Goal: Transaction & Acquisition: Purchase product/service

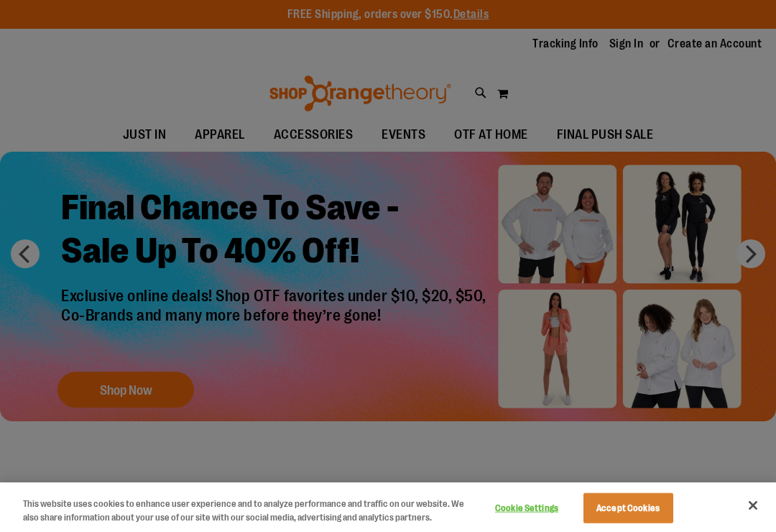
click at [532, 505] on button "Cookie Settings" at bounding box center [527, 508] width 90 height 29
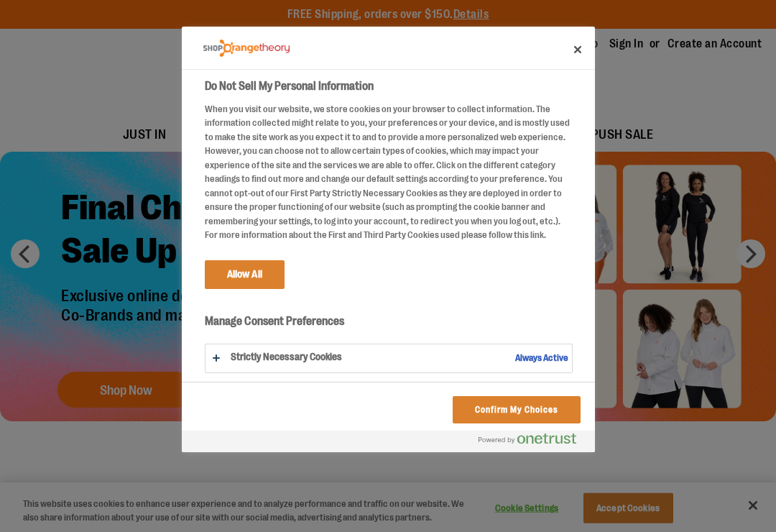
click at [310, 353] on button "Do Not Sell My Personal Information" at bounding box center [388, 358] width 366 height 28
click at [282, 353] on button "Do Not Sell My Personal Information" at bounding box center [388, 422] width 366 height 156
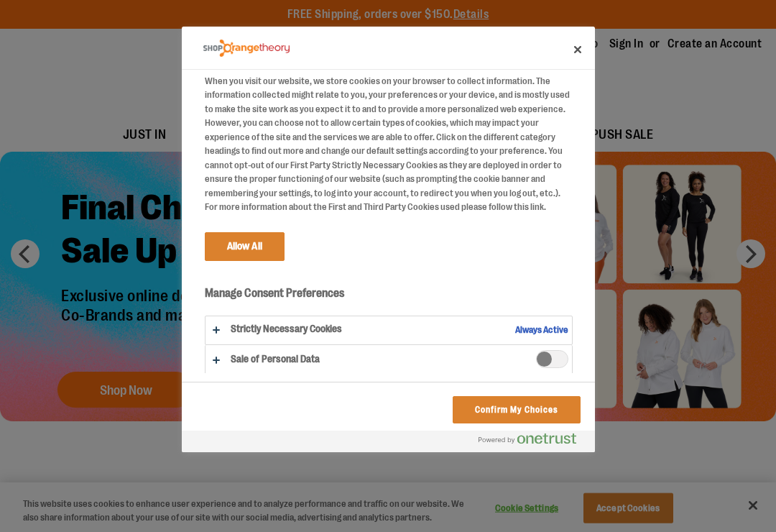
scroll to position [27, 0]
click at [548, 355] on span "Sale of Personal Data" at bounding box center [552, 360] width 32 height 18
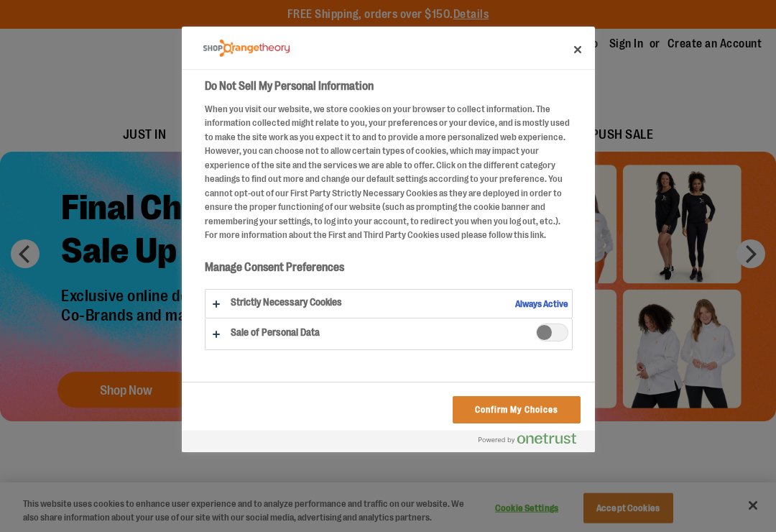
click at [563, 332] on span "Sale of Personal Data" at bounding box center [552, 332] width 32 height 18
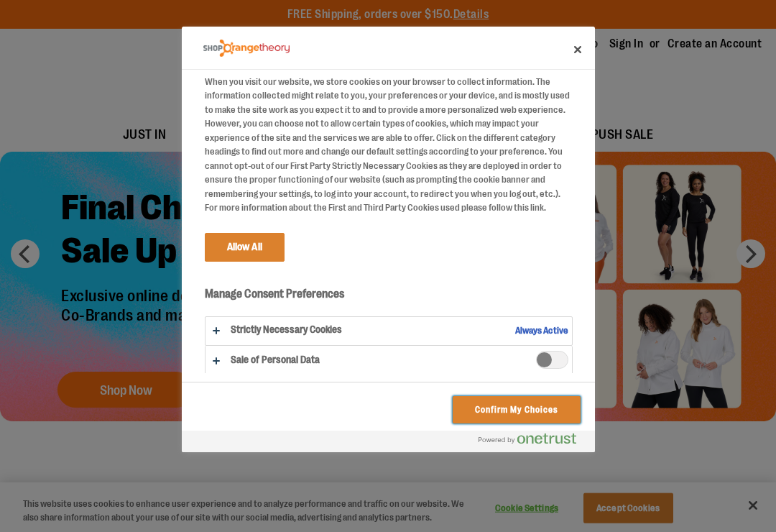
click at [528, 414] on button "Confirm My Choices" at bounding box center [516, 409] width 127 height 27
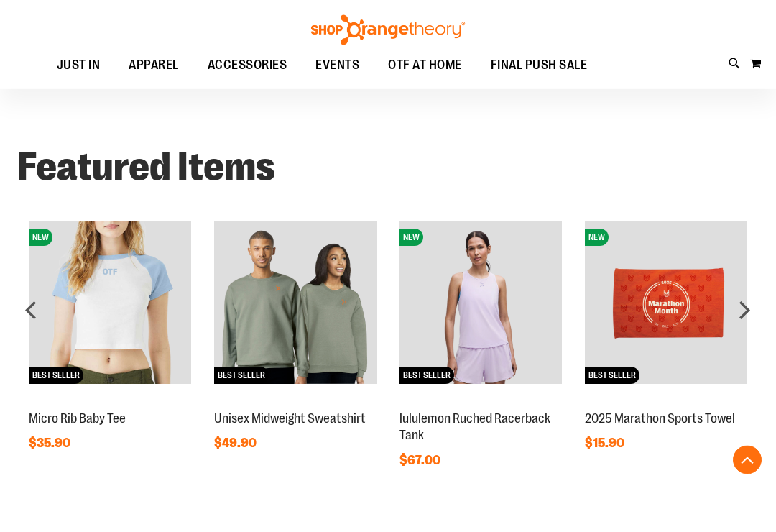
scroll to position [879, 0]
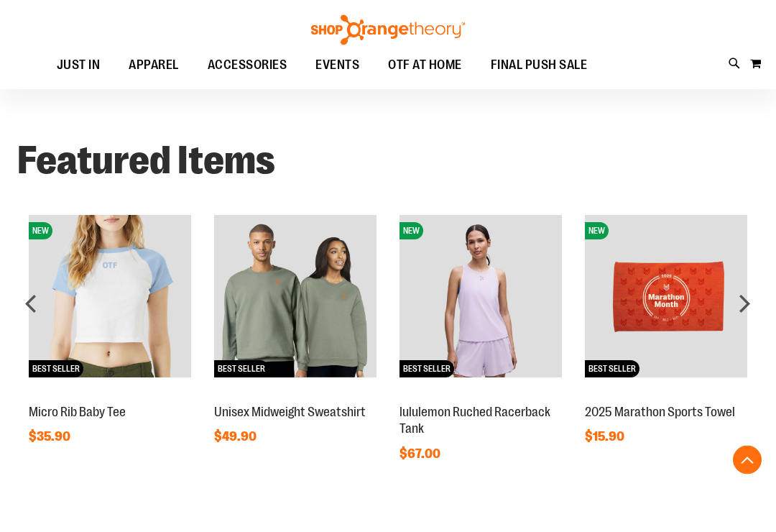
click at [310, 312] on img at bounding box center [295, 297] width 162 height 162
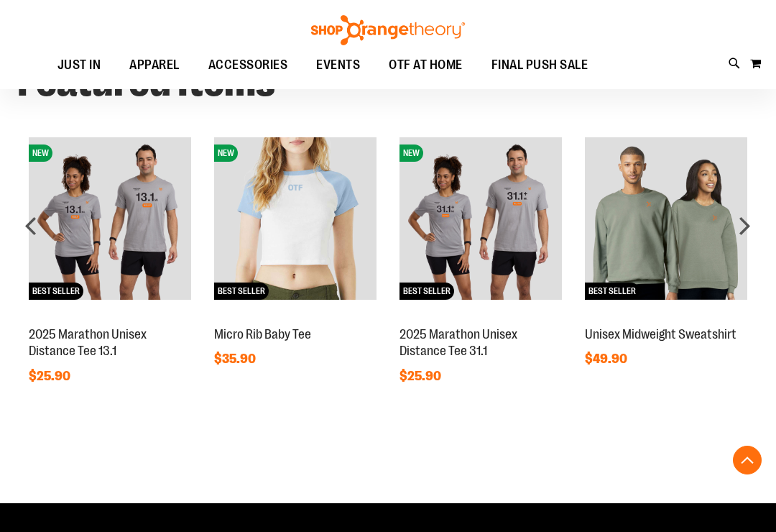
scroll to position [939, 0]
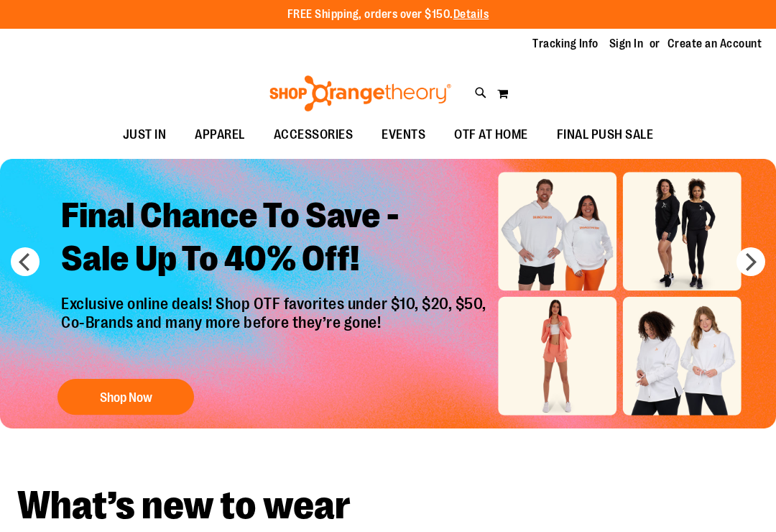
scroll to position [22, 0]
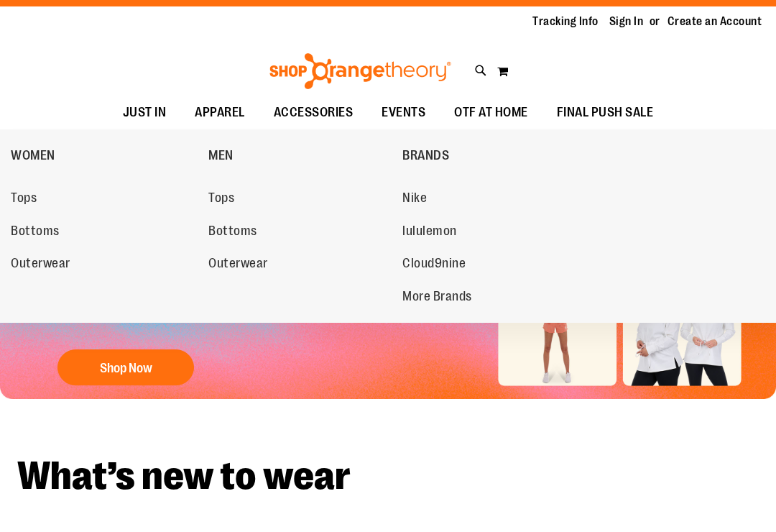
click at [29, 195] on span "Tops" at bounding box center [24, 199] width 26 height 18
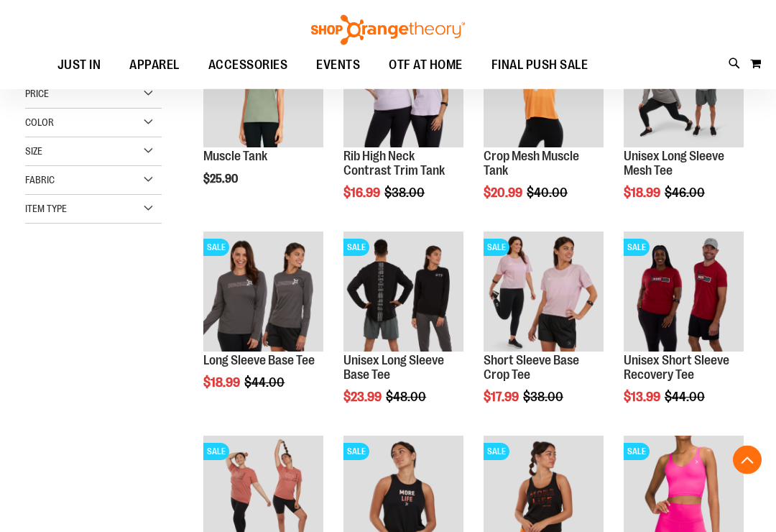
scroll to position [258, 0]
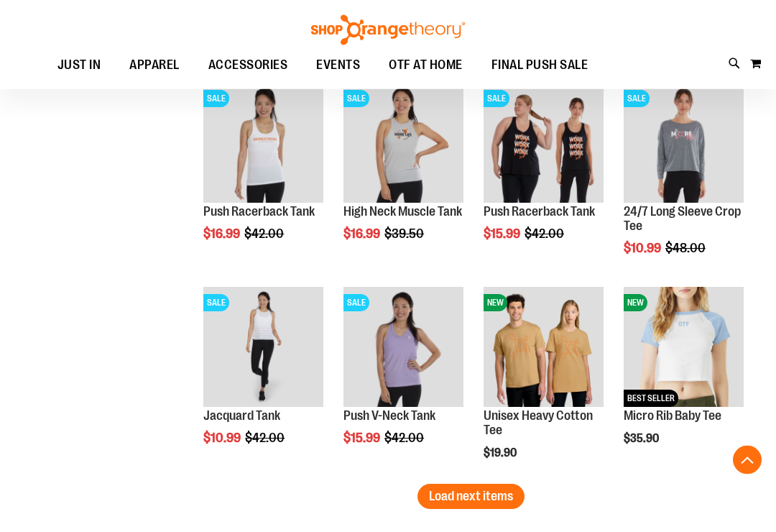
scroll to position [1630, 0]
click at [496, 491] on span "Load next items" at bounding box center [471, 496] width 84 height 14
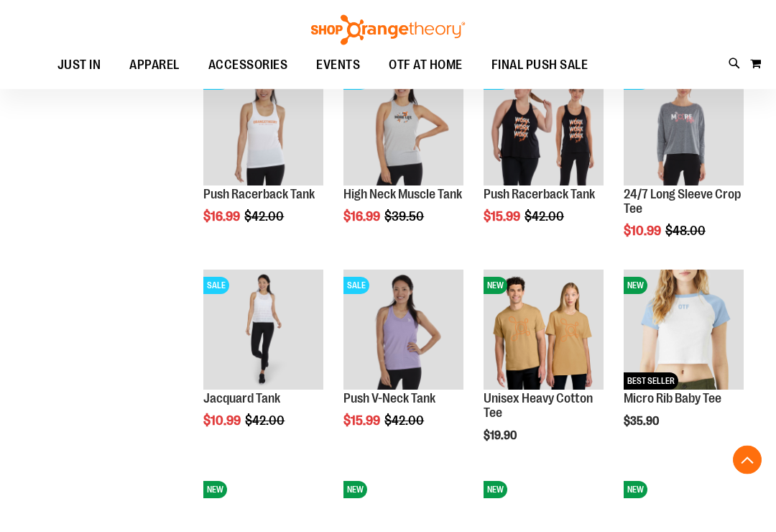
scroll to position [1648, 0]
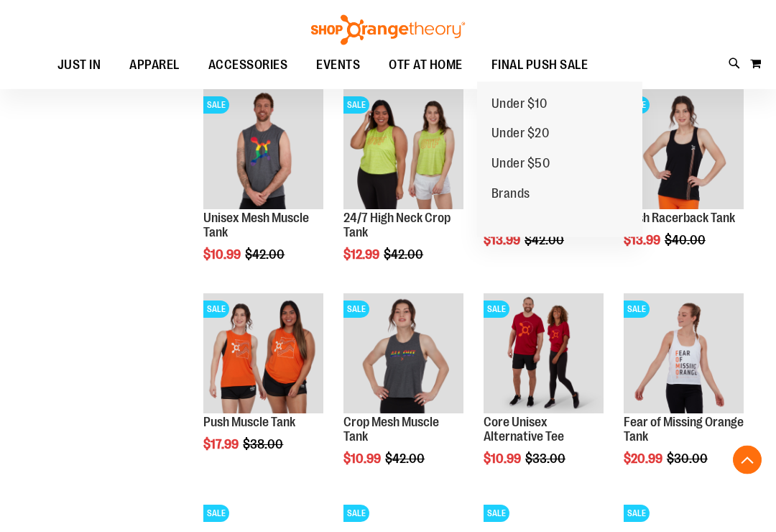
scroll to position [993, 0]
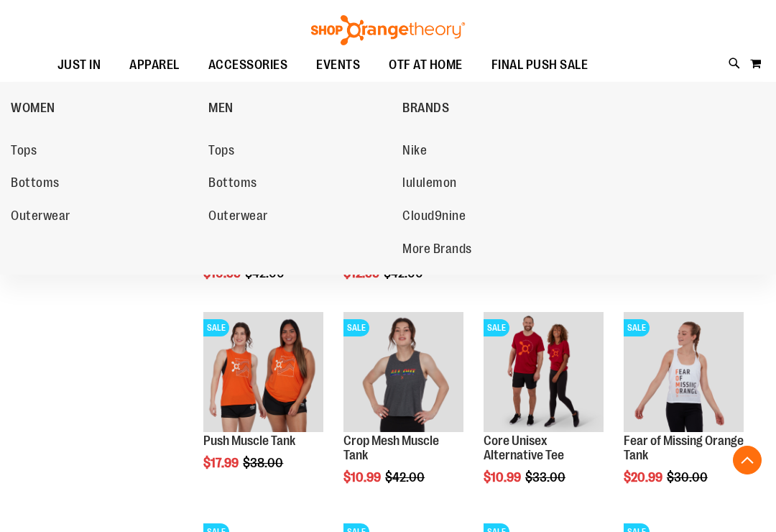
click at [24, 150] on span "Tops" at bounding box center [24, 152] width 26 height 18
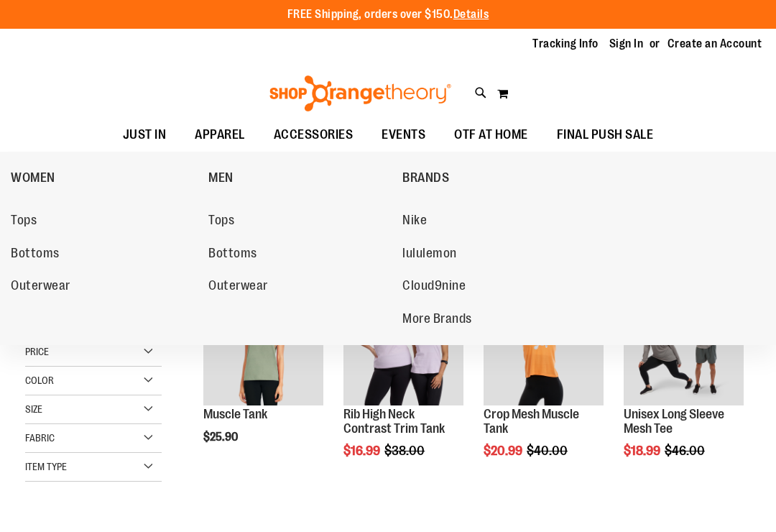
click at [43, 287] on span "Outerwear" at bounding box center [41, 287] width 60 height 18
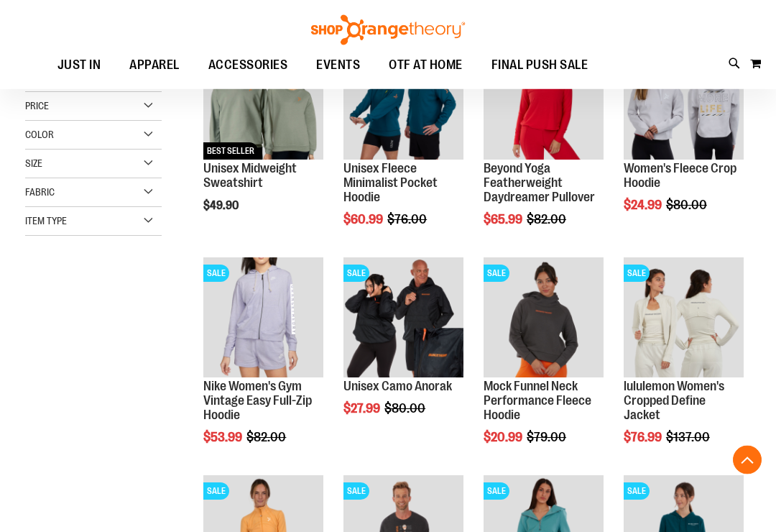
scroll to position [246, 0]
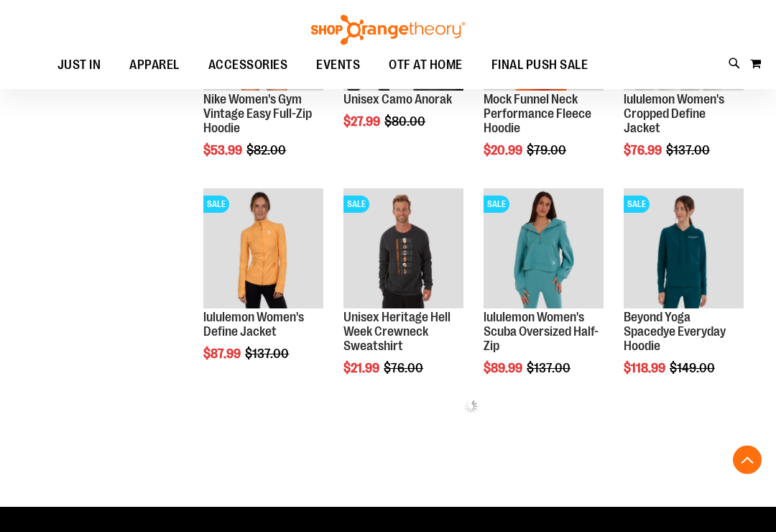
scroll to position [533, 0]
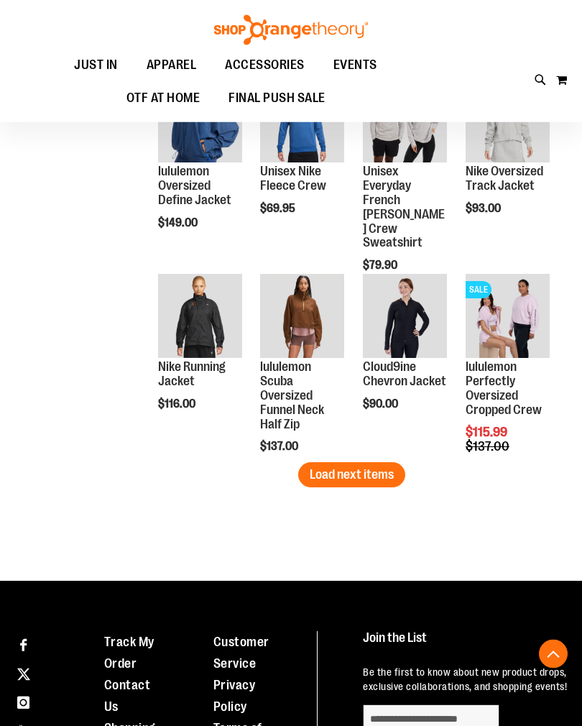
scroll to position [1574, 0]
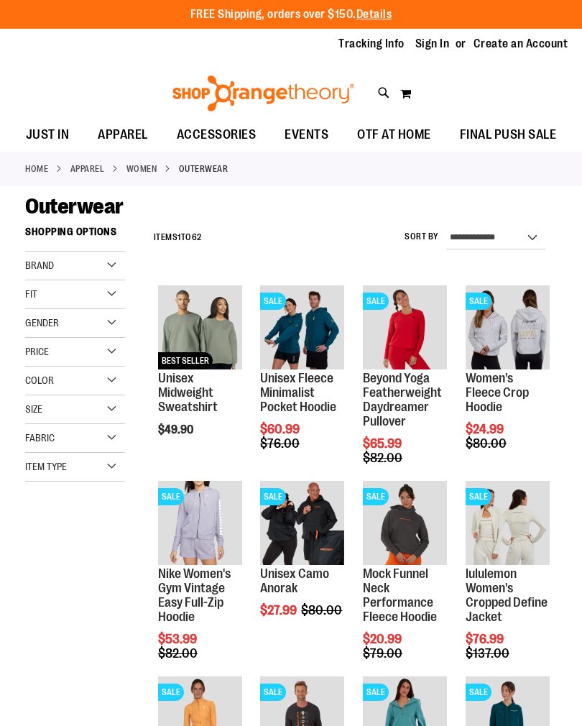
click at [41, 165] on link "Home" at bounding box center [36, 168] width 23 height 13
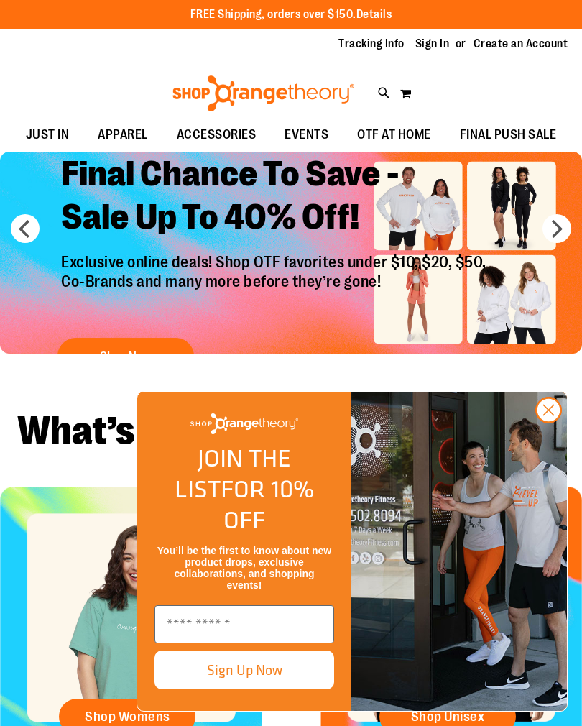
click at [510, 295] on img "Slide 1 of 6" at bounding box center [291, 253] width 582 height 202
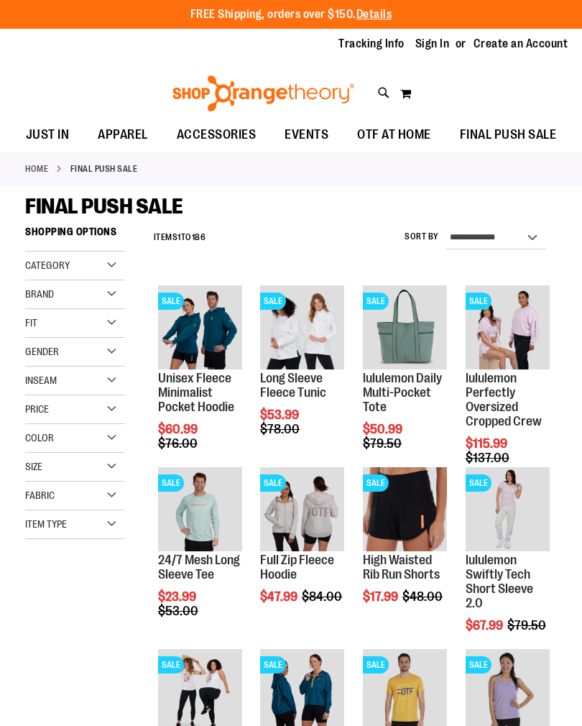
click at [306, 515] on span "Quickview" at bounding box center [294, 533] width 68 height 37
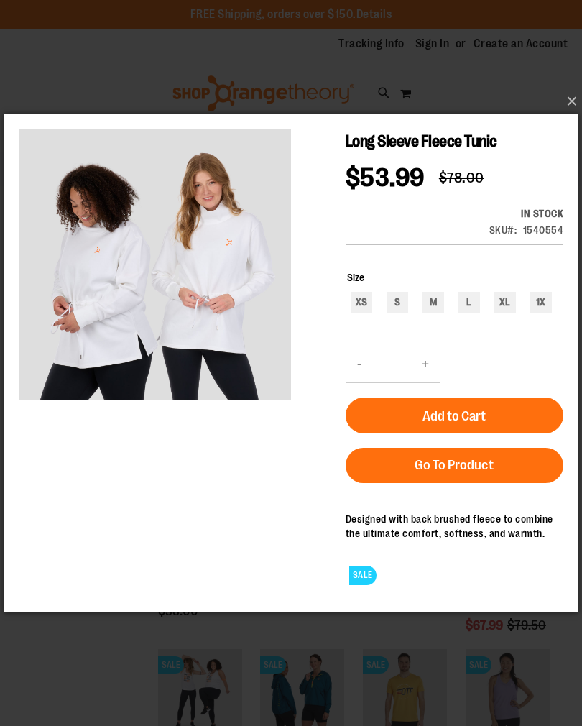
click at [6, 234] on main "Long Sleeve Fleece Tunic $53.99 Regular Price $78.00 In stock Only %1 left SKU …" at bounding box center [290, 362] width 573 height 496
click at [6, 232] on main "Long Sleeve Fleece Tunic $53.99 Regular Price $78.00 In stock Only %1 left SKU …" at bounding box center [290, 362] width 573 height 496
click at [6, 231] on main "Long Sleeve Fleece Tunic $53.99 Regular Price $78.00 In stock Only %1 left SKU …" at bounding box center [290, 362] width 573 height 496
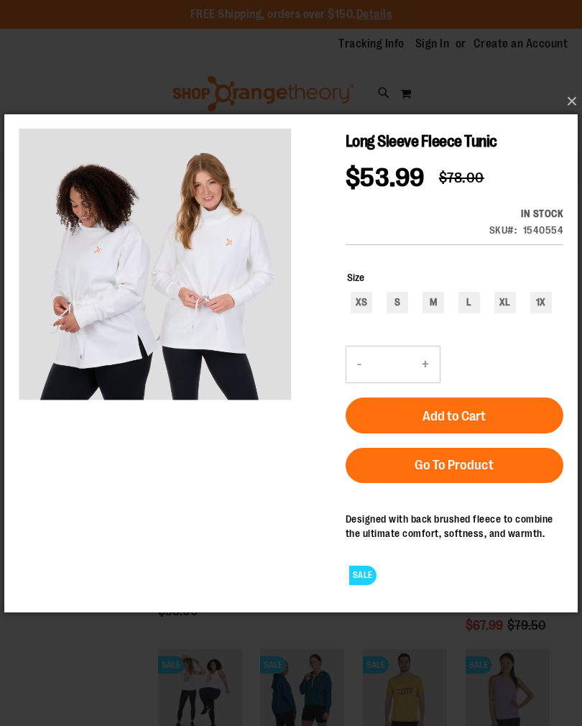
click at [4, 234] on main "Long Sleeve Fleece Tunic $53.99 Regular Price $78.00 In stock Only %1 left SKU …" at bounding box center [290, 362] width 573 height 496
click at [6, 225] on main "Long Sleeve Fleece Tunic $53.99 Regular Price $78.00 In stock Only %1 left SKU …" at bounding box center [290, 362] width 573 height 496
click at [5, 231] on main "Long Sleeve Fleece Tunic $53.99 Regular Price $78.00 In stock Only %1 left SKU …" at bounding box center [290, 362] width 573 height 496
click at [4, 229] on main "Long Sleeve Fleece Tunic $53.99 Regular Price $78.00 In stock Only %1 left SKU …" at bounding box center [290, 362] width 573 height 496
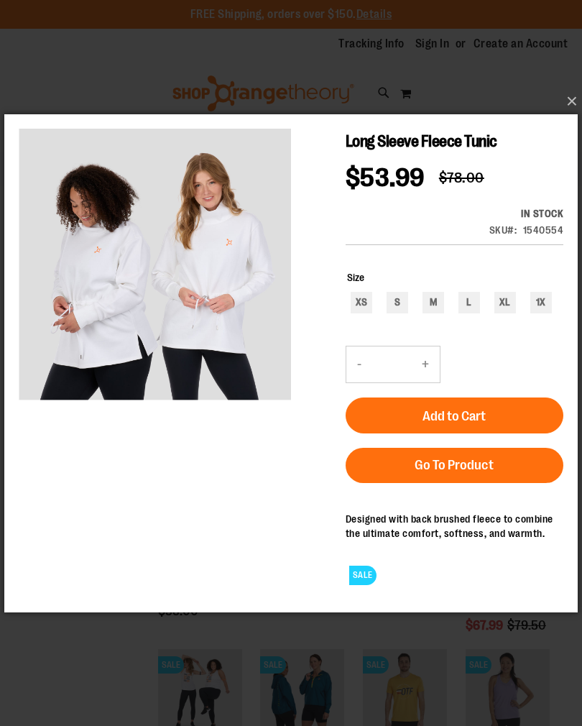
click at [4, 227] on main "Long Sleeve Fleece Tunic $53.99 Regular Price $78.00 In stock Only %1 left SKU …" at bounding box center [290, 362] width 573 height 496
click at [4, 226] on main "Long Sleeve Fleece Tunic $53.99 Regular Price $78.00 In stock Only %1 left SKU …" at bounding box center [290, 362] width 573 height 496
click at [4, 222] on main "Long Sleeve Fleece Tunic $53.99 Regular Price $78.00 In stock Only %1 left SKU …" at bounding box center [290, 362] width 573 height 496
click at [471, 472] on span "Go To Product" at bounding box center [454, 464] width 79 height 16
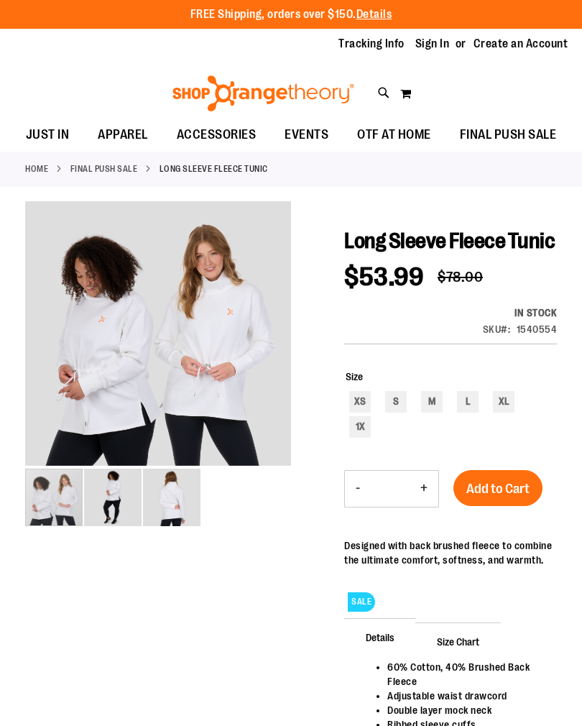
click at [168, 490] on img "image 3 of 3" at bounding box center [171, 496] width 57 height 57
